Goal: Task Accomplishment & Management: Manage account settings

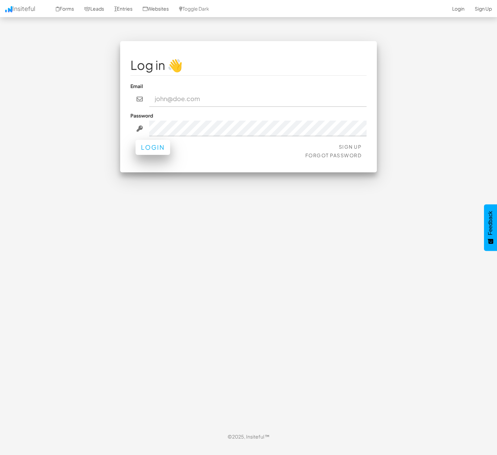
type input "nick@strikingalchemy.com"
click at [151, 152] on button "Login" at bounding box center [153, 147] width 35 height 15
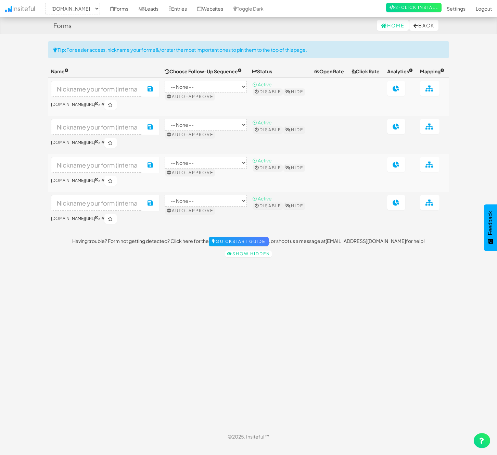
select select "2327"
click at [120, 91] on input at bounding box center [96, 89] width 91 height 16
type input "Health Check Form"
click at [98, 142] on sup at bounding box center [96, 141] width 3 height 4
click at [100, 128] on input at bounding box center [96, 127] width 91 height 16
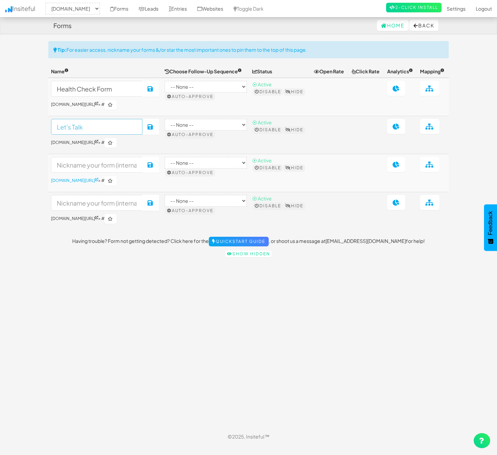
type input "Let's Talk"
click at [98, 179] on icon at bounding box center [96, 179] width 3 height 3
click at [122, 203] on input at bounding box center [96, 203] width 91 height 16
type input "Summer Savings"
click at [151, 201] on button "Save" at bounding box center [150, 203] width 17 height 16
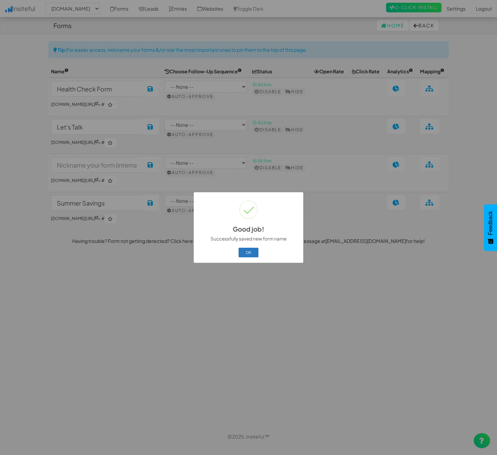
click at [250, 253] on button "OK" at bounding box center [249, 253] width 20 height 10
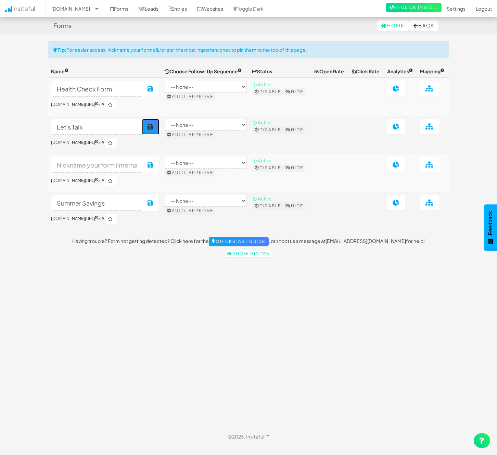
click at [152, 128] on button "Save" at bounding box center [150, 127] width 17 height 16
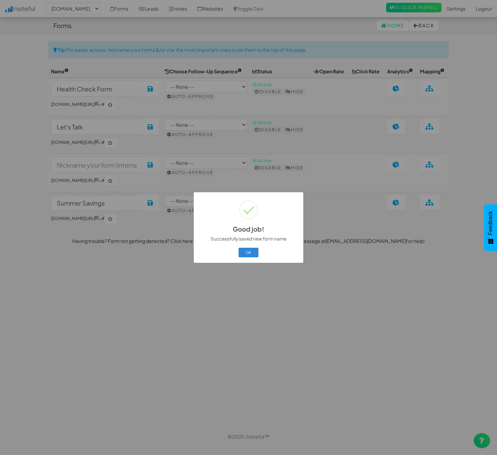
drag, startPoint x: 253, startPoint y: 253, endPoint x: 244, endPoint y: 244, distance: 13.3
click at [253, 253] on button "OK" at bounding box center [249, 253] width 20 height 10
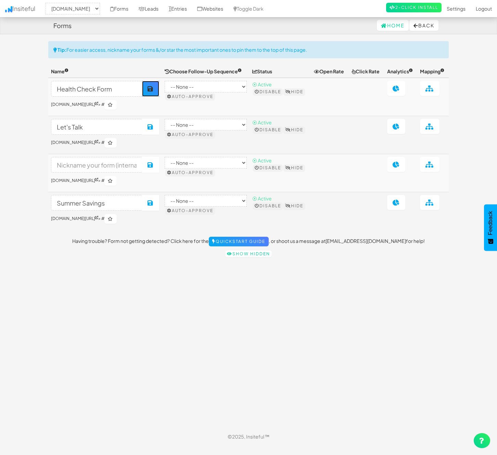
click at [148, 87] on icon at bounding box center [151, 89] width 6 height 6
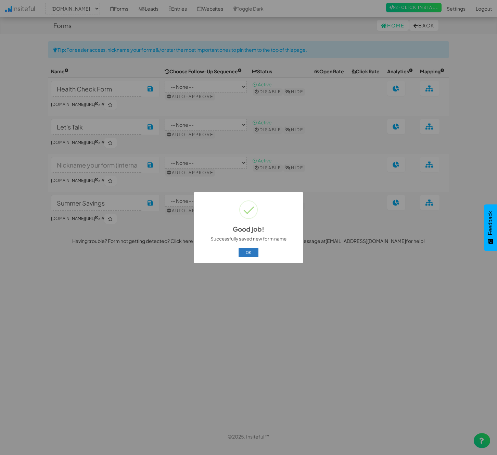
click at [253, 256] on button "OK" at bounding box center [249, 253] width 20 height 10
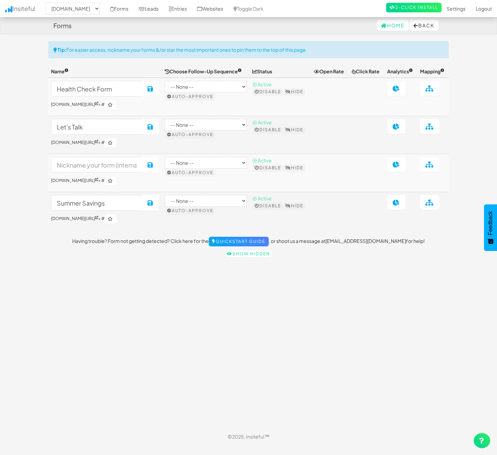
click at [203, 333] on div "Toggle navigation Insiteful -- None -- strikingalchemy.com Forms Leads Entries …" at bounding box center [248, 234] width 401 height 387
click at [158, 9] on link "Leads" at bounding box center [149, 8] width 30 height 17
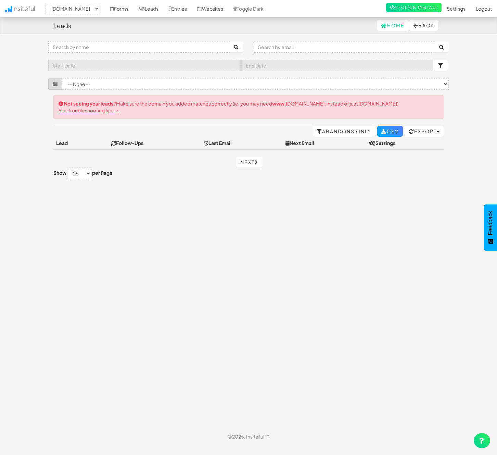
select select "2327"
click at [269, 8] on link "Toggle Dark" at bounding box center [248, 8] width 40 height 17
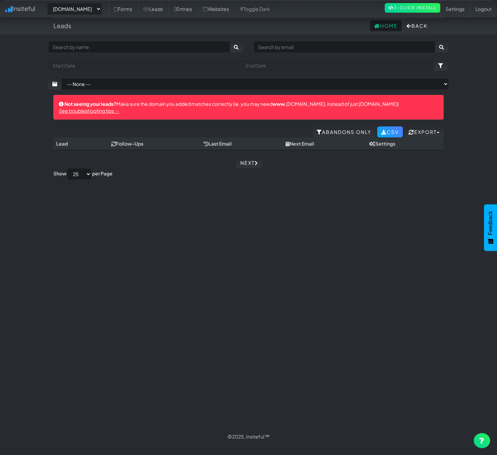
select select "2327"
click at [132, 5] on link "Forms" at bounding box center [123, 8] width 29 height 17
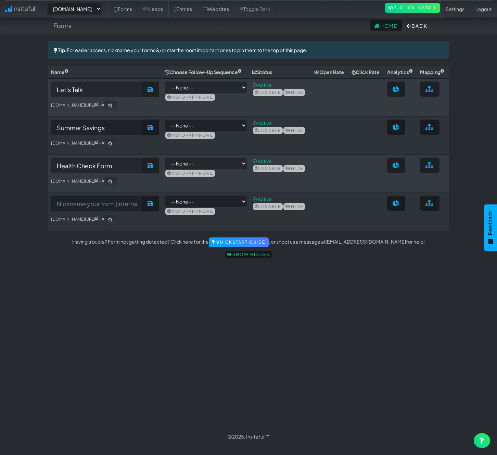
select select "2327"
